Goal: Information Seeking & Learning: Learn about a topic

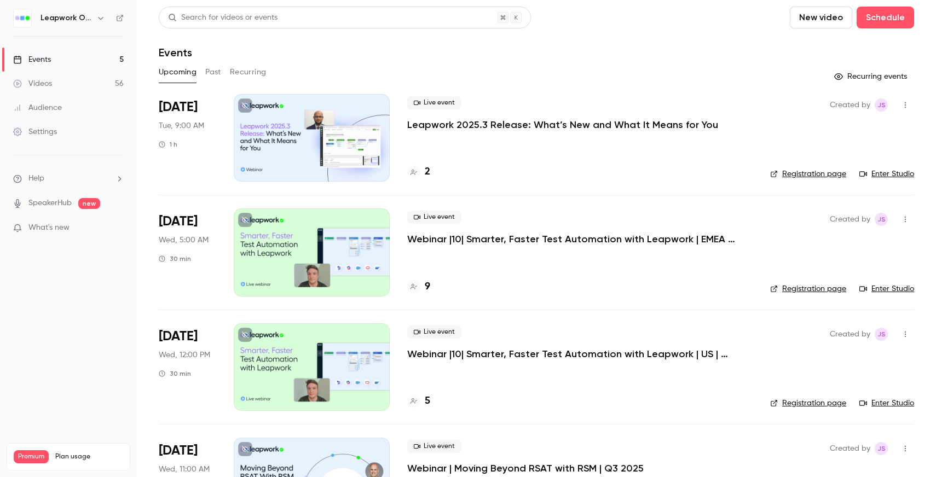
click at [214, 80] on button "Past" at bounding box center [213, 72] width 16 height 18
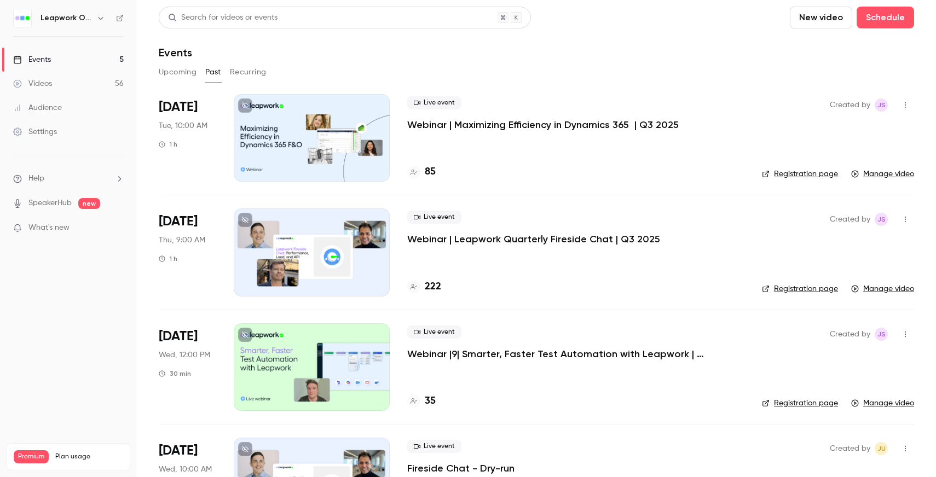
click at [502, 126] on p "Webinar | Maximizing Efficiency in Dynamics 365 | Q3 2025" at bounding box center [542, 124] width 271 height 13
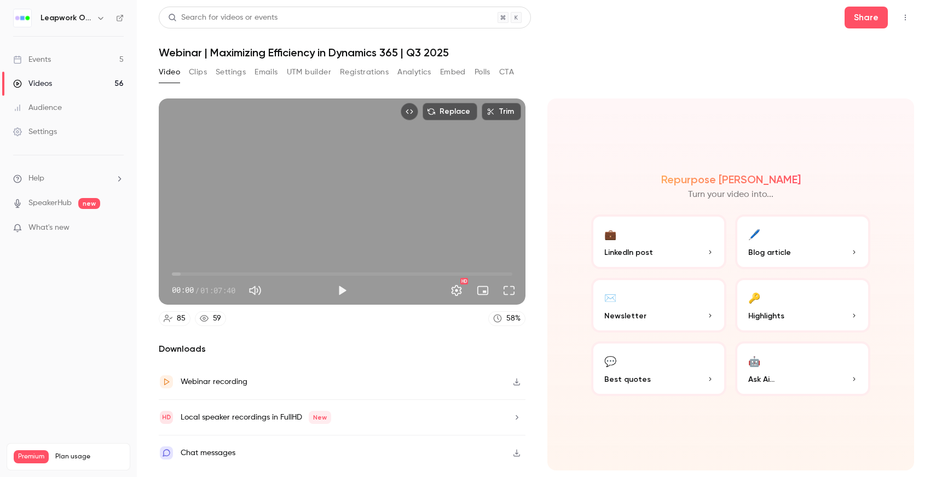
click at [516, 384] on icon "button" at bounding box center [516, 382] width 9 height 8
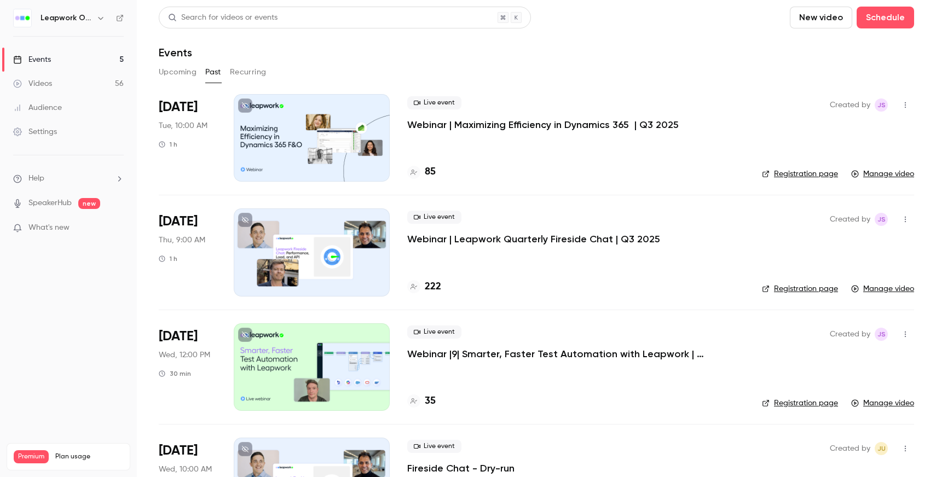
click at [905, 107] on icon "button" at bounding box center [905, 105] width 9 height 8
click at [854, 124] on li "Share" at bounding box center [854, 133] width 118 height 28
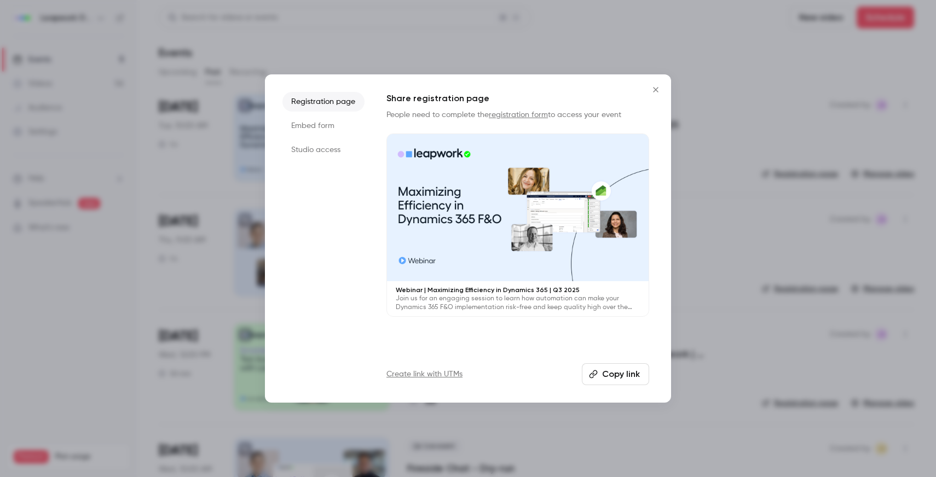
click at [653, 88] on icon "Close" at bounding box center [655, 89] width 13 height 9
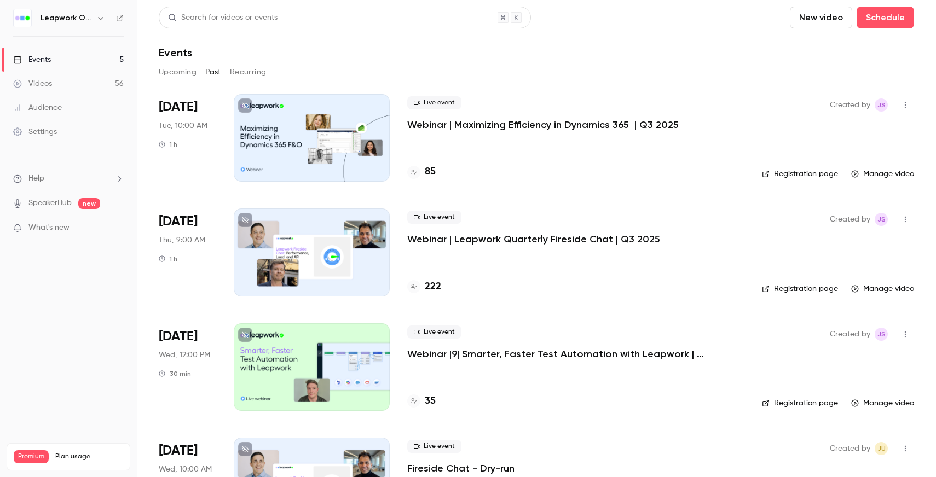
click at [496, 126] on p "Webinar | Maximizing Efficiency in Dynamics 365 | Q3 2025" at bounding box center [542, 124] width 271 height 13
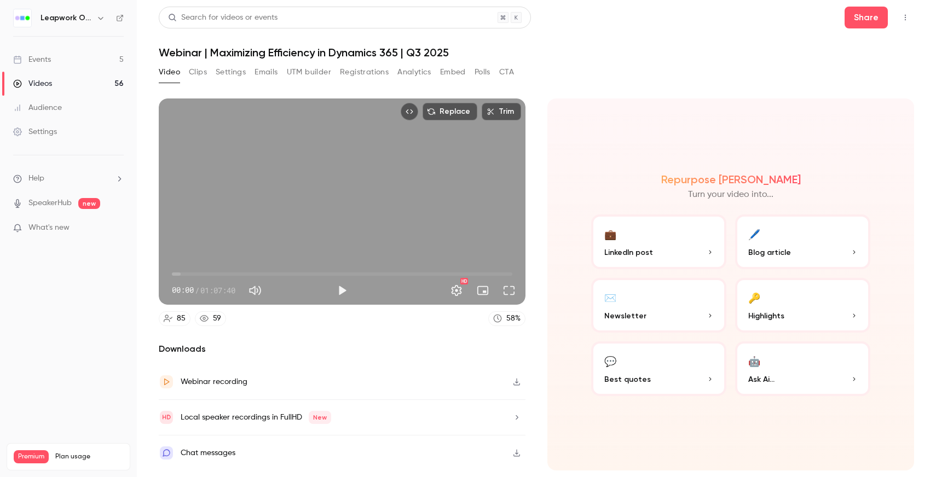
click at [191, 71] on button "Clips" at bounding box center [198, 72] width 18 height 18
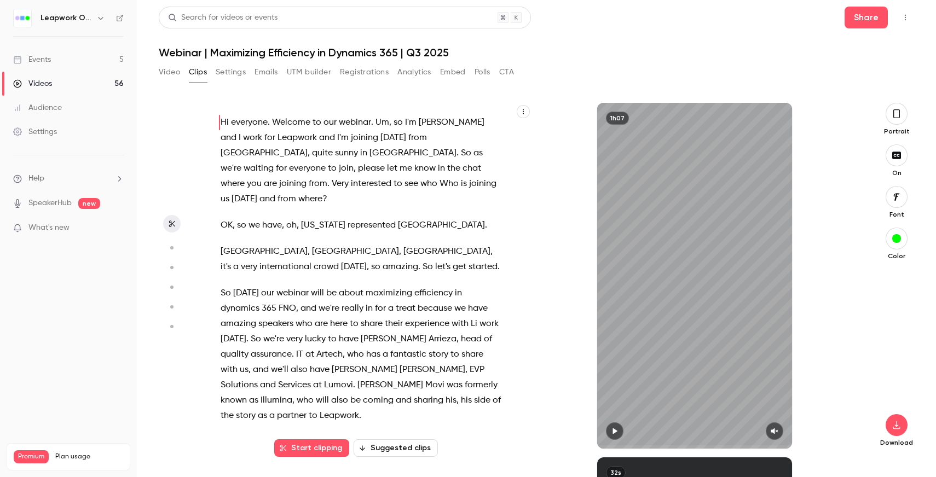
click at [235, 74] on button "Settings" at bounding box center [231, 72] width 30 height 18
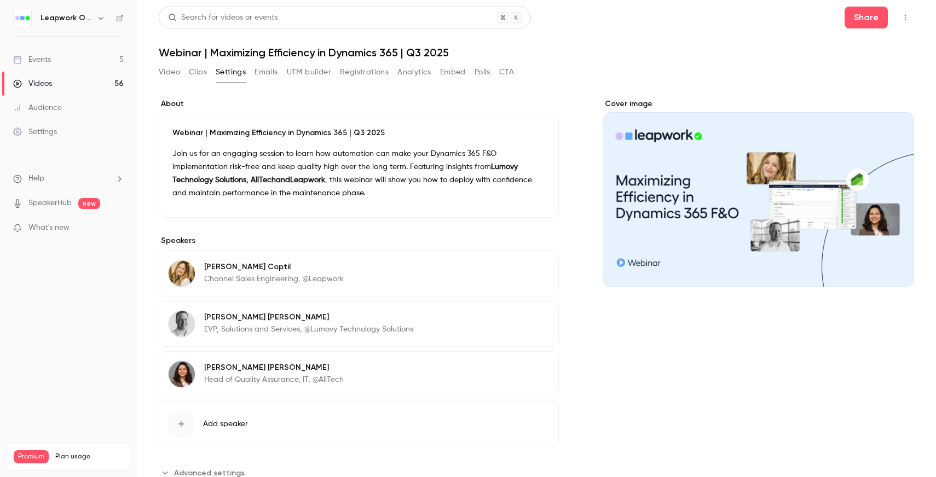
click at [172, 74] on button "Video" at bounding box center [169, 72] width 21 height 18
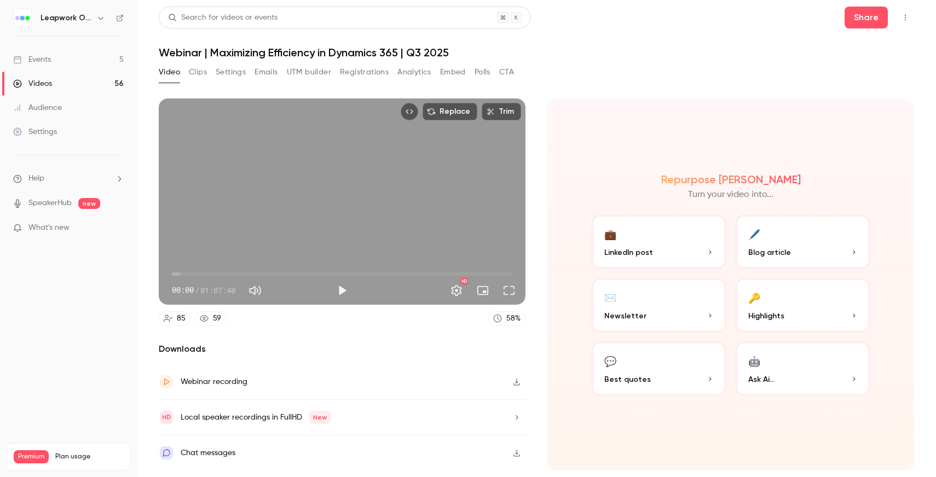
click at [359, 73] on button "Registrations" at bounding box center [364, 72] width 49 height 18
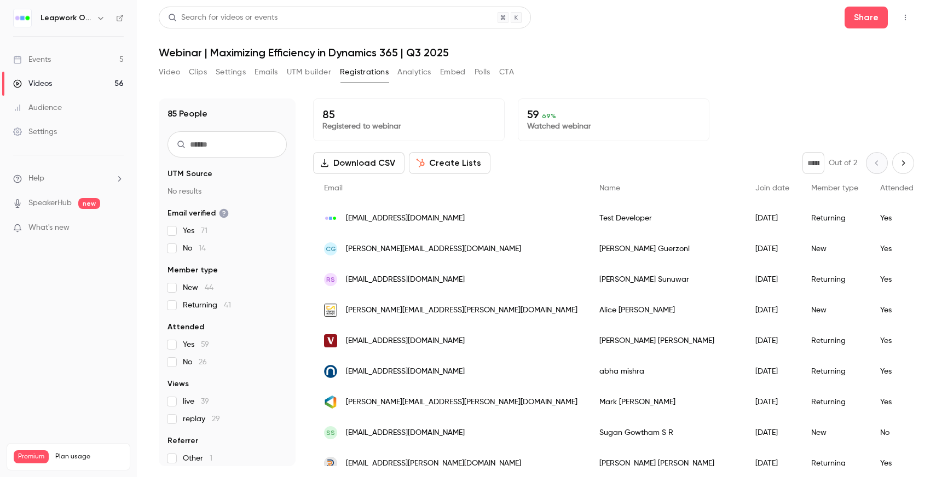
scroll to position [1, 0]
click at [692, 472] on main "Search for videos or events Share Webinar | Maximizing Efficiency in Dynamics 3…" at bounding box center [536, 238] width 799 height 477
